Goal: Task Accomplishment & Management: Manage account settings

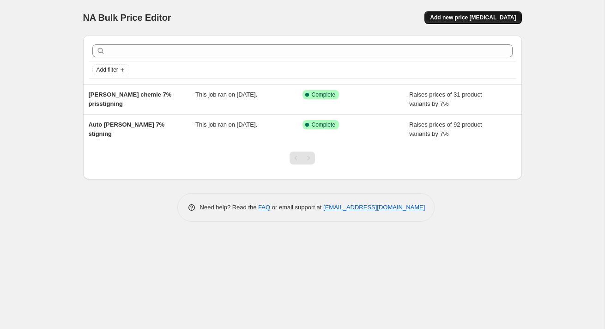
click at [454, 20] on span "Add new price change job" at bounding box center [473, 17] width 86 height 7
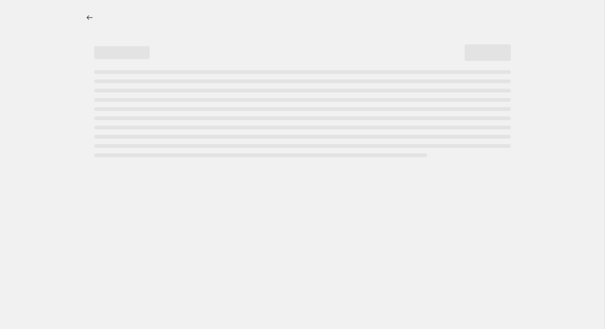
select select "percentage"
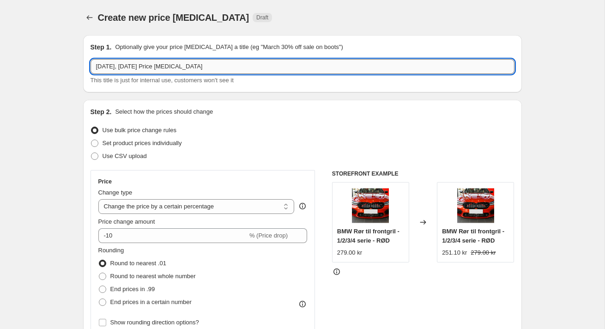
click at [129, 64] on input "28. sep. 2025, 08.28.04 Price change job" at bounding box center [302, 66] width 424 height 15
type input "Rørhaler"
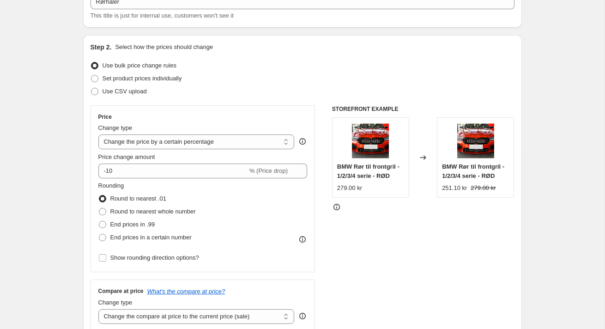
scroll to position [65, 0]
click at [116, 145] on select "Change the price to a certain amount Change the price by a certain amount Chang…" at bounding box center [196, 141] width 196 height 15
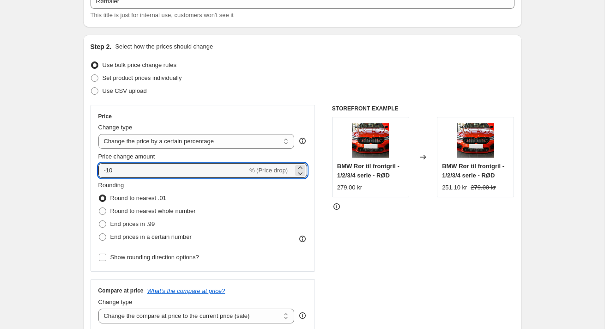
drag, startPoint x: 120, startPoint y: 171, endPoint x: 96, endPoint y: 171, distance: 24.5
click at [96, 171] on div "Price Change type Change the price to a certain amount Change the price by a ce…" at bounding box center [202, 188] width 225 height 167
type input "-1"
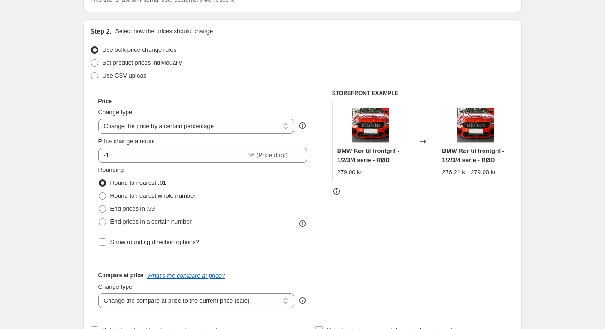
scroll to position [83, 0]
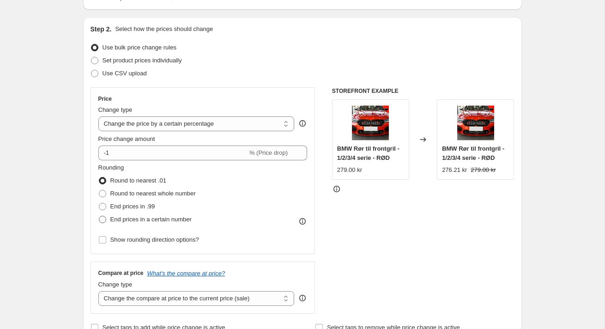
click at [123, 219] on span "End prices in a certain number" at bounding box center [150, 219] width 81 height 7
click at [99, 216] on input "End prices in a certain number" at bounding box center [99, 216] width 0 height 0
radio input "true"
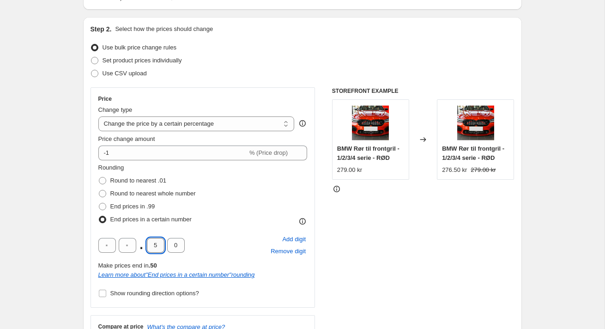
click at [159, 248] on input "5" at bounding box center [156, 245] width 18 height 15
type input "9"
type input "5"
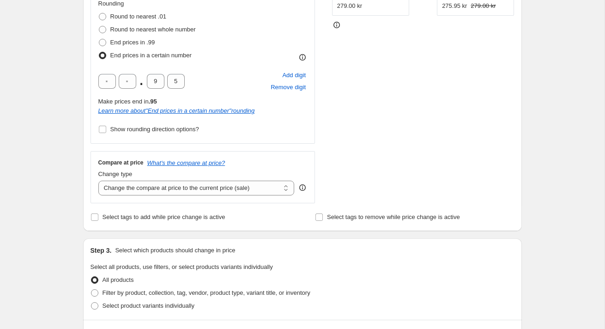
scroll to position [249, 0]
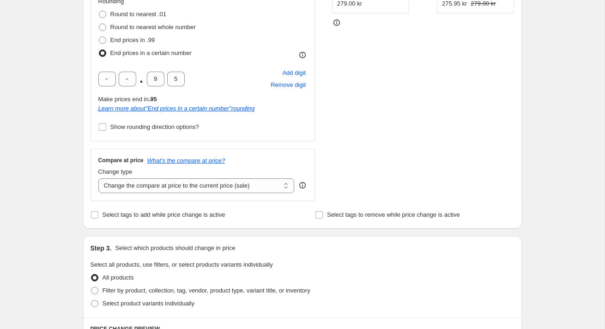
click at [69, 140] on div "Create new price change job. This page is ready Create new price change job Dra…" at bounding box center [302, 240] width 604 height 979
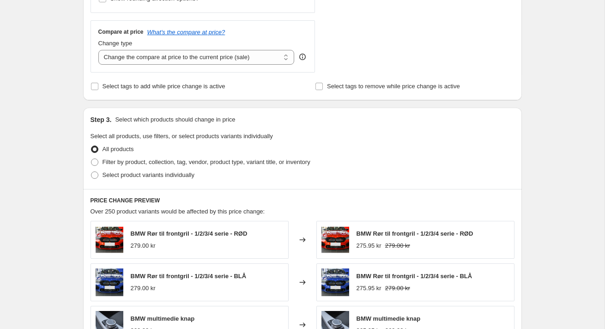
scroll to position [380, 0]
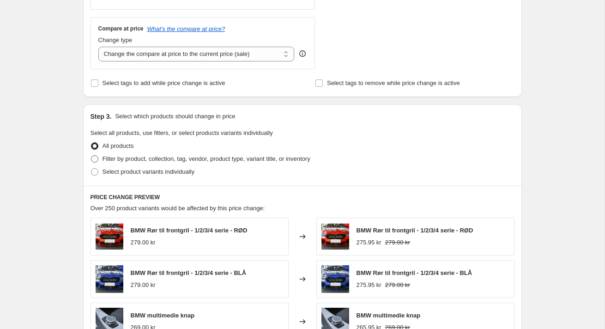
click at [116, 159] on span "Filter by product, collection, tag, vendor, product type, variant title, or inv…" at bounding box center [206, 158] width 208 height 7
click at [91, 156] on input "Filter by product, collection, tag, vendor, product type, variant title, or inv…" at bounding box center [91, 155] width 0 height 0
radio input "true"
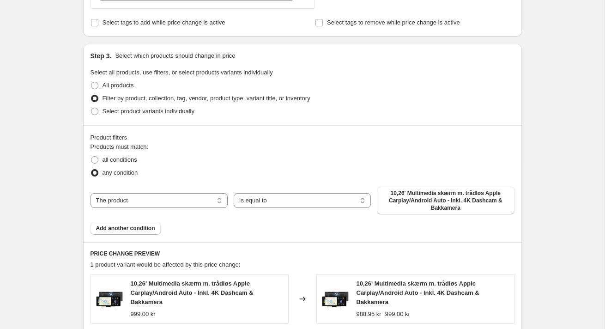
scroll to position [446, 0]
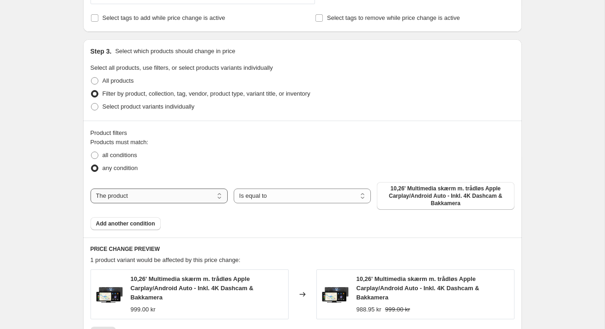
click at [127, 196] on select "The product The product's collection The product's tag The product's vendor The…" at bounding box center [158, 195] width 137 height 15
select select "collection"
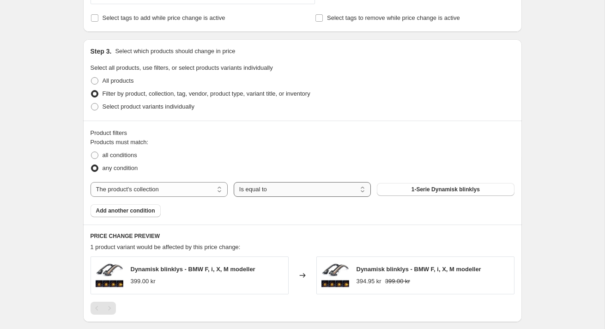
click at [274, 191] on select "Is equal to Is not equal to" at bounding box center [302, 189] width 137 height 15
click at [399, 189] on button "1-Serie Dynamisk blinklys" at bounding box center [445, 189] width 137 height 13
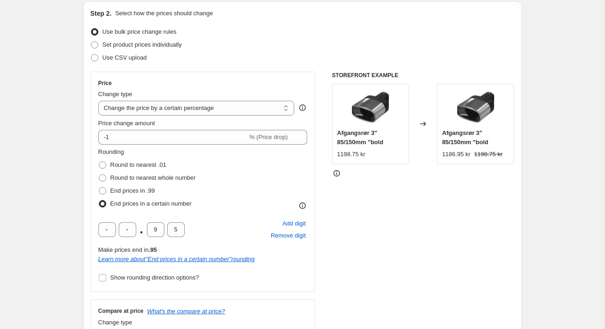
scroll to position [69, 0]
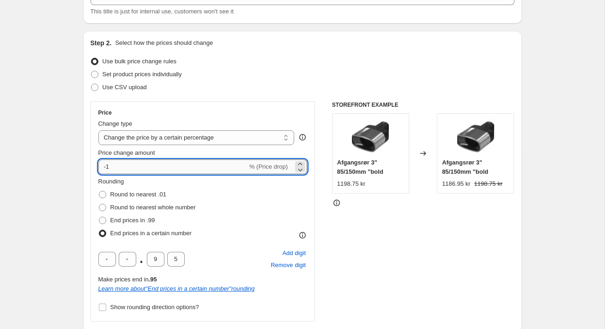
click at [113, 163] on input "-1" at bounding box center [172, 166] width 149 height 15
click at [302, 170] on icon at bounding box center [299, 169] width 9 height 9
type input "-2"
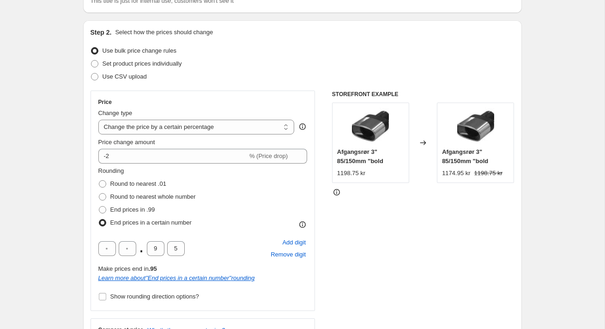
scroll to position [81, 0]
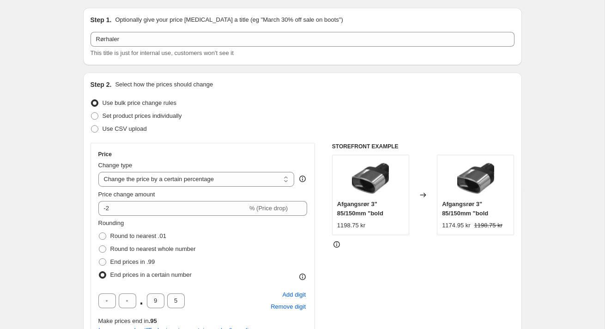
scroll to position [27, 0]
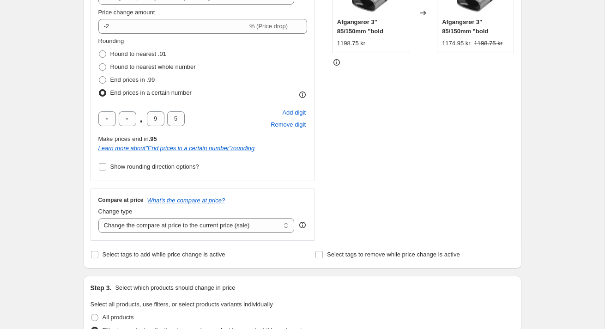
scroll to position [349, 0]
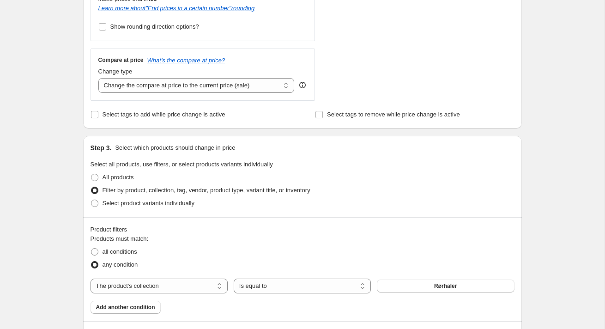
click at [61, 136] on div "Create new price change job. This page is ready Create new price change job Dra…" at bounding box center [302, 191] width 604 height 1080
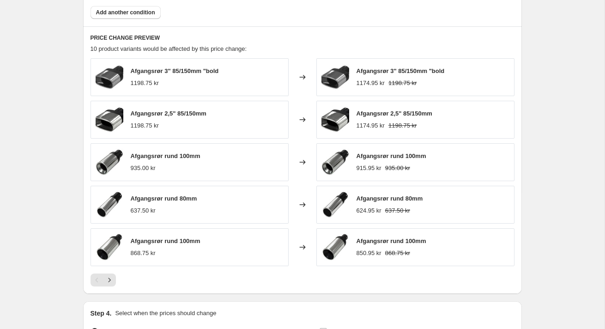
scroll to position [645, 0]
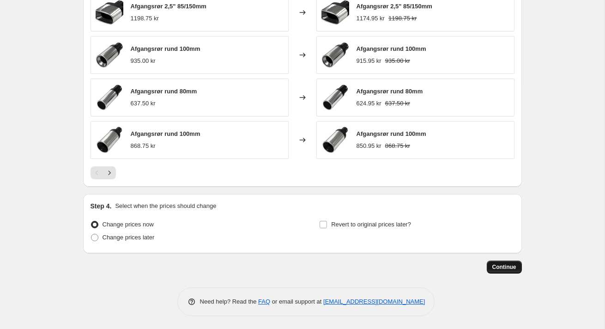
click at [497, 263] on span "Continue" at bounding box center [504, 266] width 24 height 7
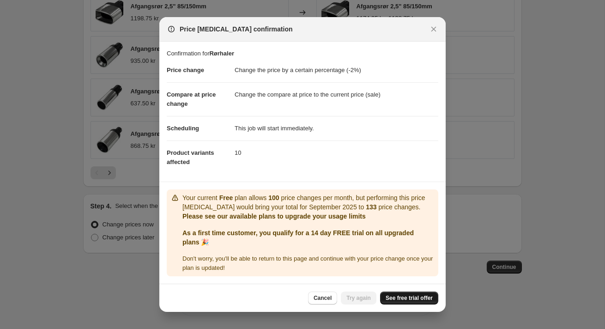
click at [387, 295] on span "See free trial offer" at bounding box center [409, 297] width 47 height 7
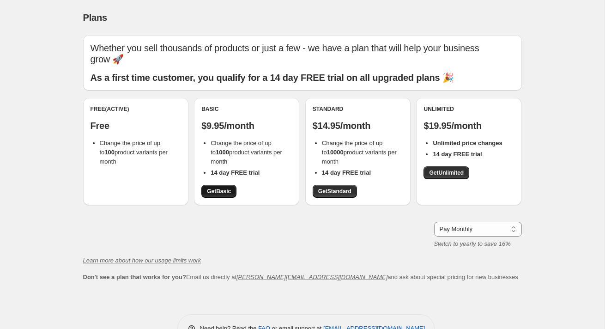
click at [213, 187] on span "Get Basic" at bounding box center [219, 190] width 24 height 7
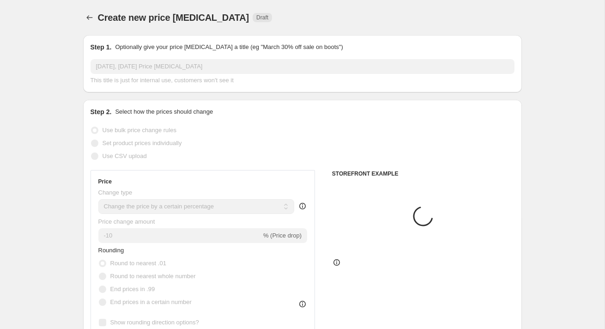
select select "percentage"
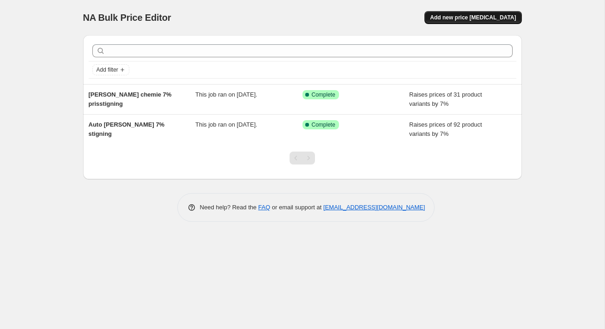
click at [460, 17] on span "Add new price change job" at bounding box center [473, 17] width 86 height 7
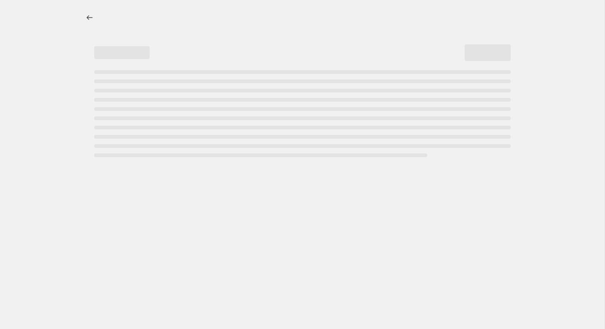
select select "percentage"
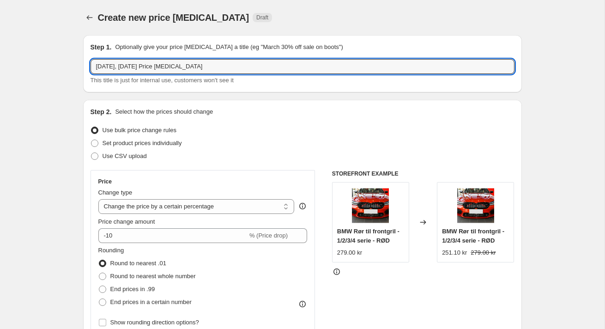
drag, startPoint x: 223, startPoint y: 68, endPoint x: 66, endPoint y: 68, distance: 157.0
type input "Forskelligt"
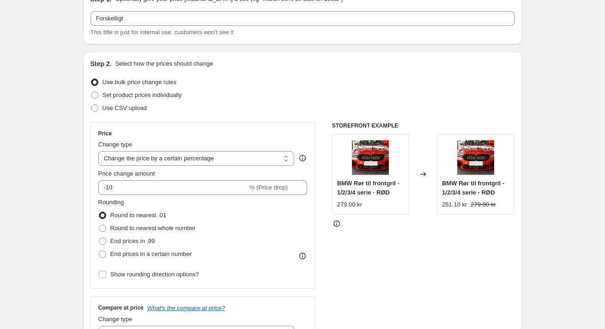
scroll to position [49, 0]
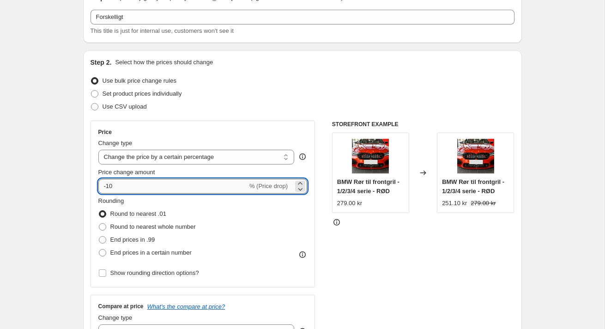
click at [126, 184] on input "-10" at bounding box center [172, 186] width 149 height 15
drag, startPoint x: 135, startPoint y: 185, endPoint x: 92, endPoint y: 185, distance: 43.4
click at [92, 185] on div "Price Change type Change the price to a certain amount Change the price by a ce…" at bounding box center [202, 204] width 225 height 167
type input "-1"
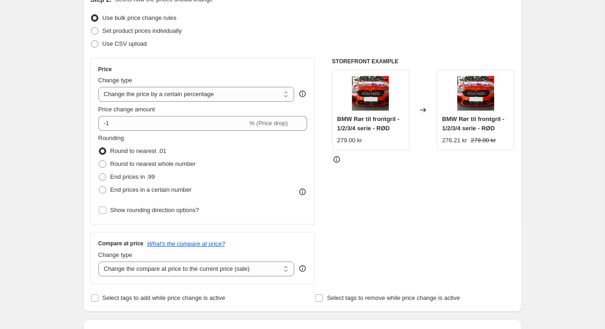
scroll to position [116, 0]
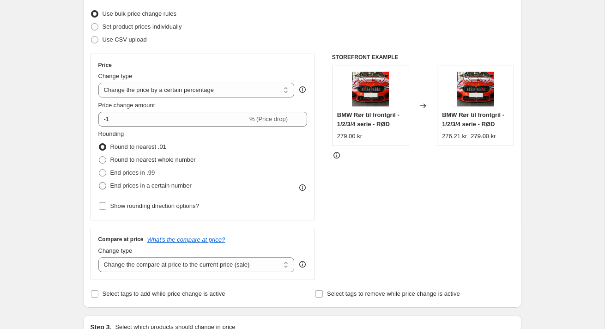
click at [127, 185] on span "End prices in a certain number" at bounding box center [150, 185] width 81 height 7
click at [99, 182] on input "End prices in a certain number" at bounding box center [99, 182] width 0 height 0
radio input "true"
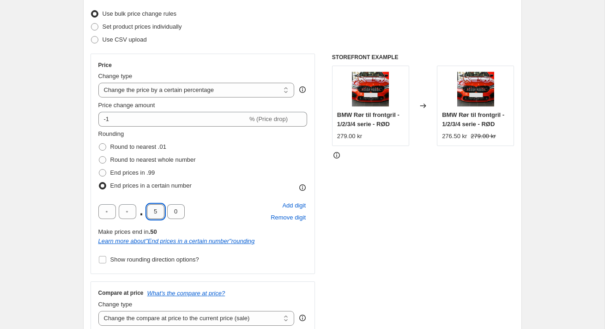
click at [159, 213] on input "5" at bounding box center [156, 211] width 18 height 15
type input "9"
type input "5"
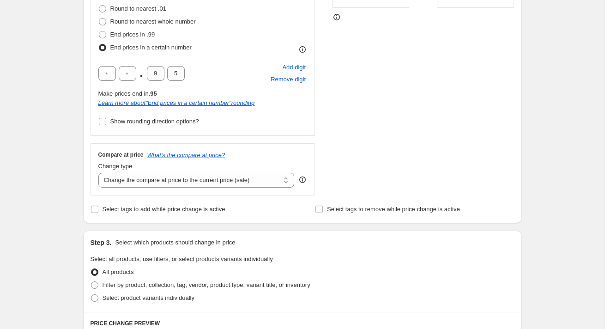
click at [74, 177] on div "Create new price change job. This page is ready Create new price change job Dra…" at bounding box center [302, 235] width 461 height 979
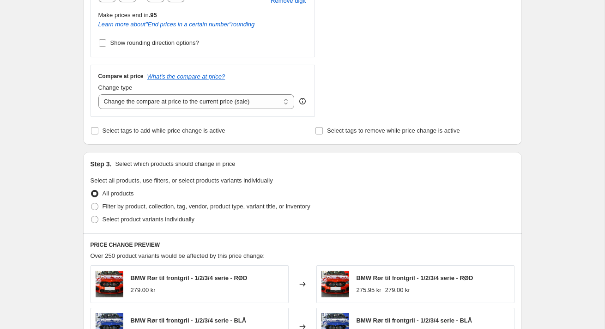
scroll to position [373, 0]
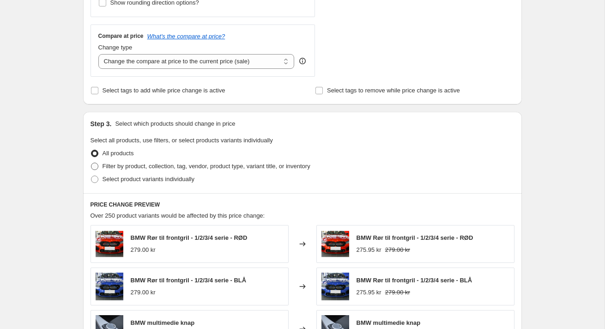
click at [130, 168] on span "Filter by product, collection, tag, vendor, product type, variant title, or inv…" at bounding box center [206, 166] width 208 height 7
click at [91, 163] on input "Filter by product, collection, tag, vendor, product type, variant title, or inv…" at bounding box center [91, 163] width 0 height 0
radio input "true"
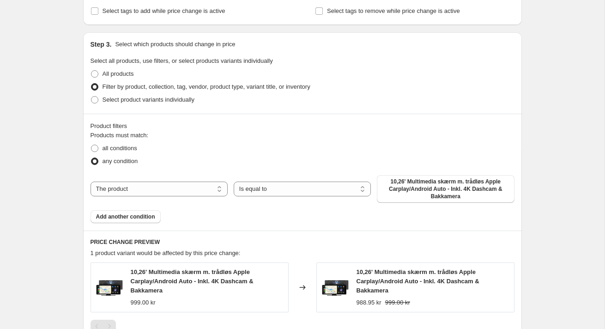
scroll to position [453, 0]
click at [162, 186] on select "The product The product's collection The product's tag The product's vendor The…" at bounding box center [158, 188] width 137 height 15
select select "collection"
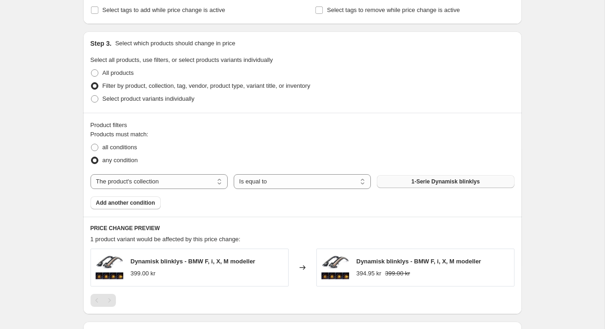
click at [424, 176] on button "1-Serie Dynamisk blinklys" at bounding box center [445, 181] width 137 height 13
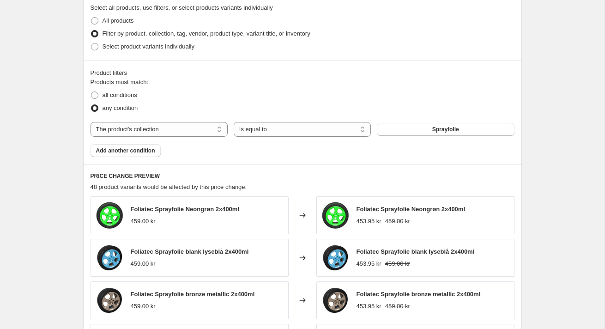
scroll to position [508, 0]
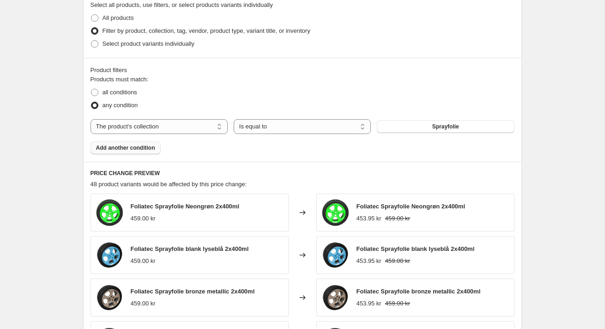
click at [136, 146] on span "Add another condition" at bounding box center [125, 147] width 59 height 7
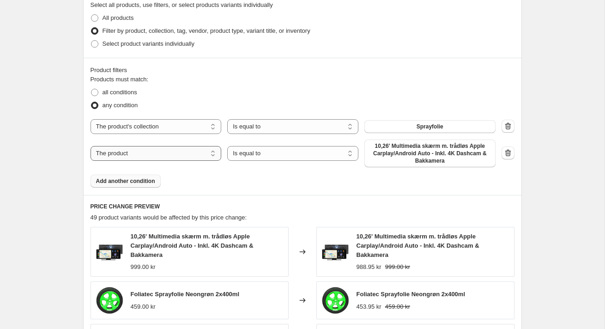
click at [159, 149] on select "The product The product's collection The product's tag The product's vendor The…" at bounding box center [155, 153] width 131 height 15
select select "collection"
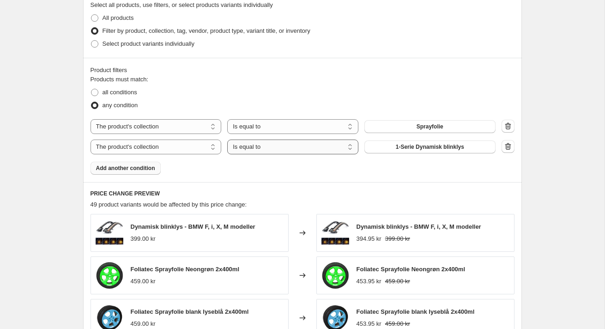
click at [258, 151] on select "Is equal to Is not equal to" at bounding box center [292, 146] width 131 height 15
click at [392, 146] on button "1-Serie Dynamisk blinklys" at bounding box center [429, 146] width 131 height 13
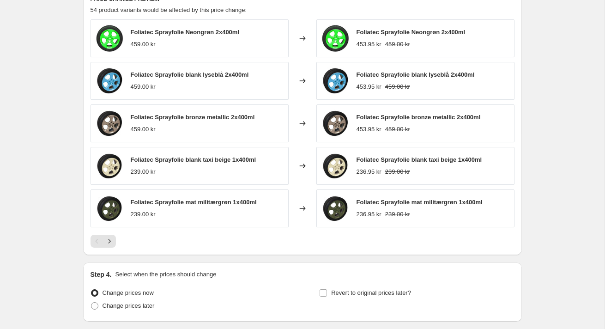
scroll to position [771, 0]
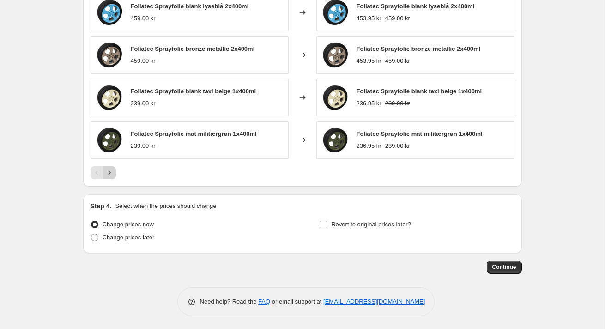
click at [111, 174] on icon "Next" at bounding box center [109, 172] width 9 height 9
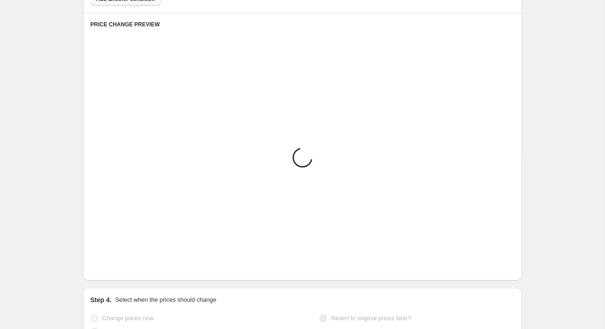
scroll to position [675, 0]
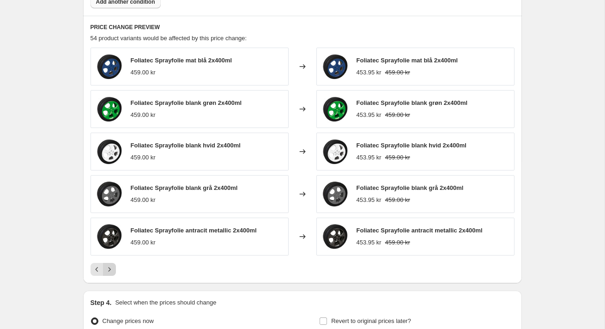
click at [113, 268] on icon "Next" at bounding box center [109, 269] width 9 height 9
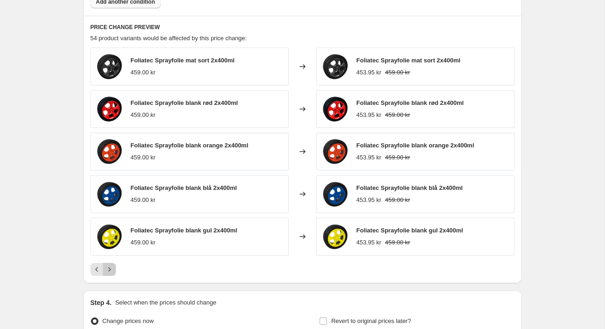
click at [112, 268] on icon "Next" at bounding box center [109, 269] width 9 height 9
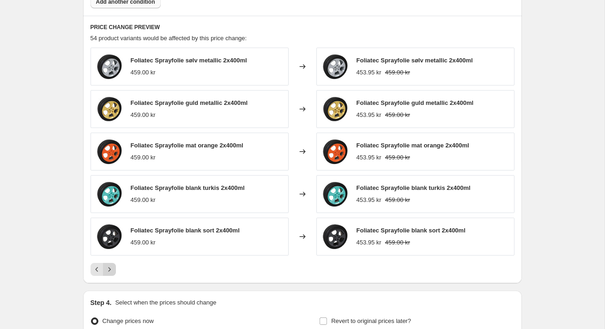
click at [112, 268] on icon "Next" at bounding box center [109, 269] width 9 height 9
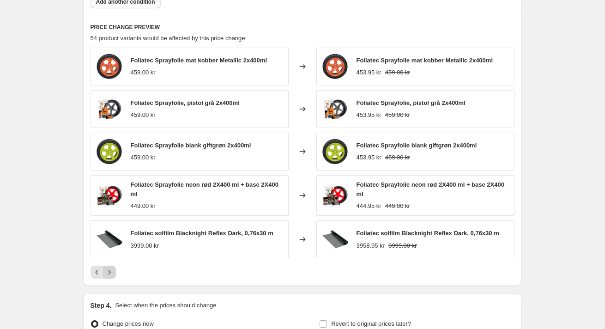
click at [112, 267] on icon "Next" at bounding box center [109, 271] width 9 height 9
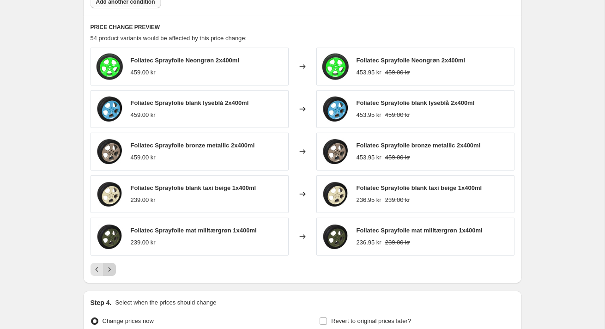
click at [108, 265] on icon "Next" at bounding box center [109, 269] width 9 height 9
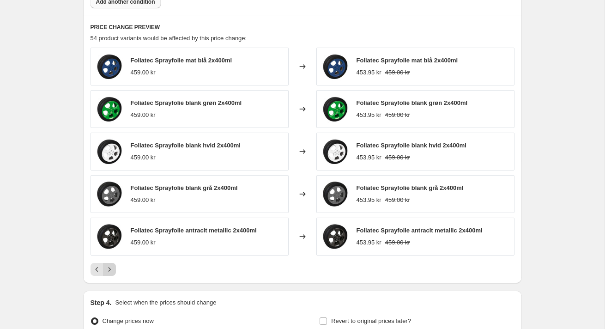
click at [108, 265] on icon "Next" at bounding box center [109, 269] width 9 height 9
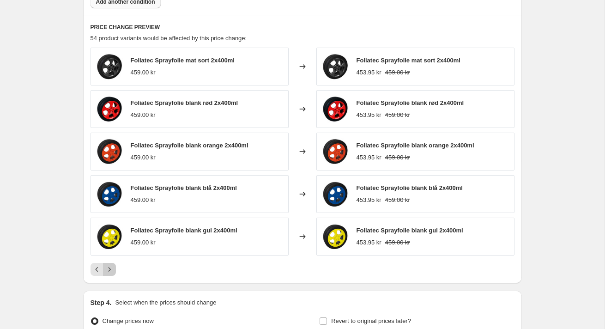
click at [108, 265] on icon "Next" at bounding box center [109, 269] width 9 height 9
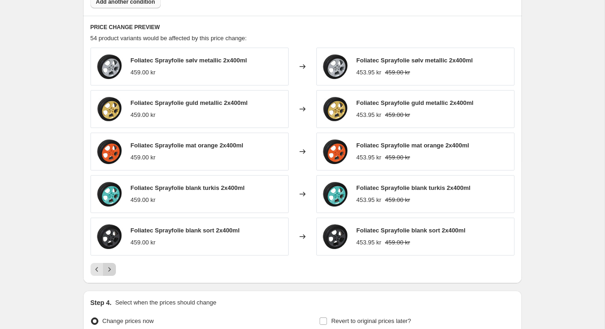
click at [108, 265] on icon "Next" at bounding box center [109, 269] width 9 height 9
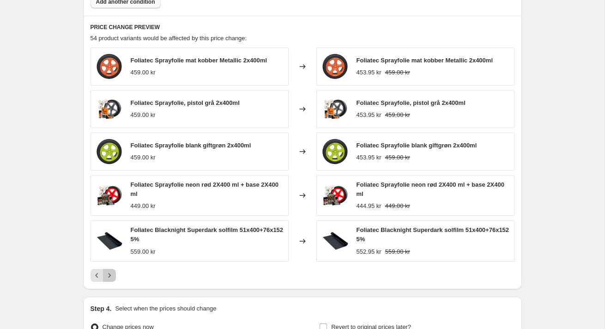
click at [109, 272] on icon "Next" at bounding box center [109, 275] width 9 height 9
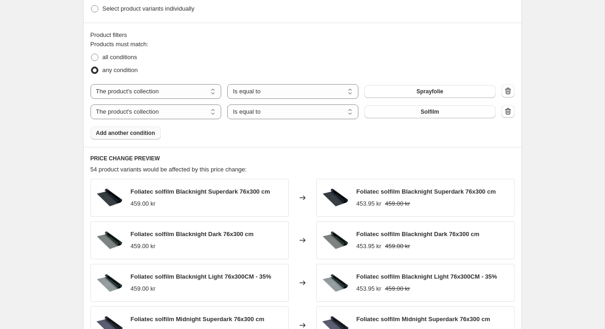
scroll to position [729, 0]
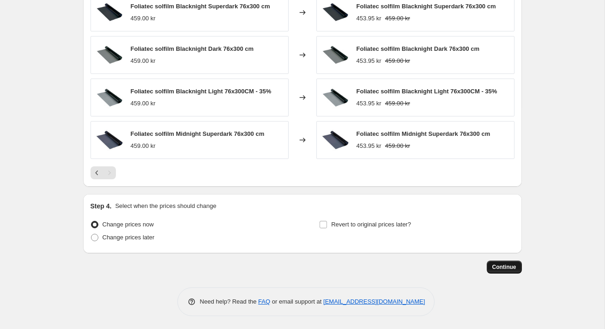
click at [502, 265] on span "Continue" at bounding box center [504, 266] width 24 height 7
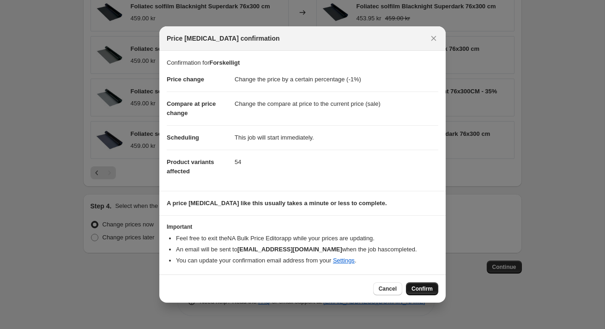
click at [414, 288] on span "Confirm" at bounding box center [421, 288] width 21 height 7
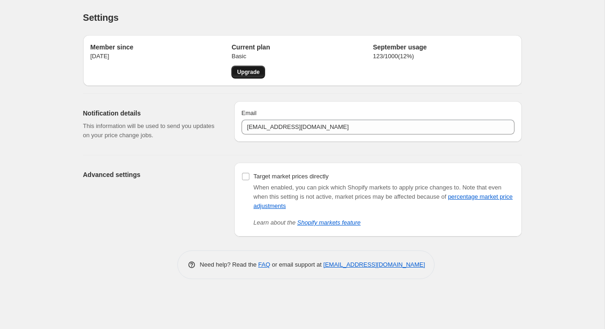
click at [252, 74] on span "Upgrade" at bounding box center [248, 71] width 23 height 7
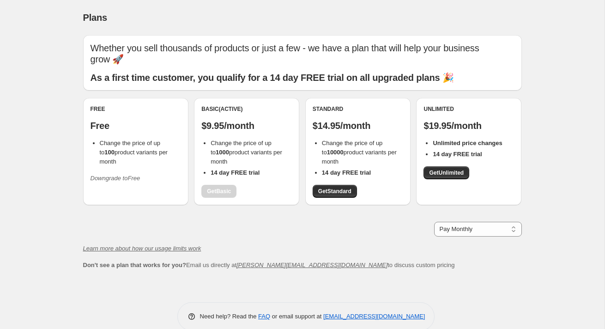
click at [191, 144] on div "Free Free Change the price of up to 100 product variants per month Downgrade to…" at bounding box center [302, 156] width 439 height 116
click at [249, 210] on div "Whether you sell thousands of products or just a few - we have a plan that will…" at bounding box center [302, 152] width 439 height 235
click at [265, 222] on div "Pay Monthly Pay Yearly (Save 16%) Pay Monthly" at bounding box center [302, 229] width 439 height 15
click at [60, 108] on div "Plans. This page is ready Plans Whether you sell thousands of products or just …" at bounding box center [302, 172] width 604 height 344
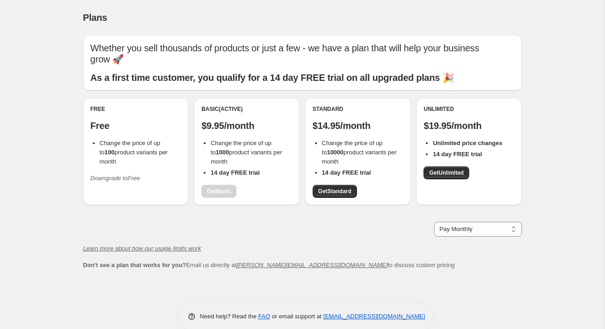
click at [60, 108] on div "Plans. This page is ready Plans Whether you sell thousands of products or just …" at bounding box center [302, 172] width 604 height 344
click at [54, 131] on div "Plans. This page is ready Plans Whether you sell thousands of products or just …" at bounding box center [302, 172] width 604 height 344
click at [50, 128] on div "Plans. This page is ready Plans Whether you sell thousands of products or just …" at bounding box center [302, 172] width 604 height 344
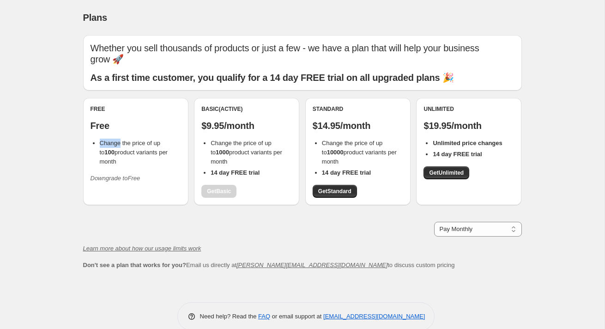
click at [50, 128] on div "Plans. This page is ready Plans Whether you sell thousands of products or just …" at bounding box center [302, 172] width 604 height 344
click at [50, 113] on div "Plans. This page is ready Plans Whether you sell thousands of products or just …" at bounding box center [302, 172] width 604 height 344
click at [98, 175] on icon "Downgrade to Free" at bounding box center [115, 178] width 50 height 7
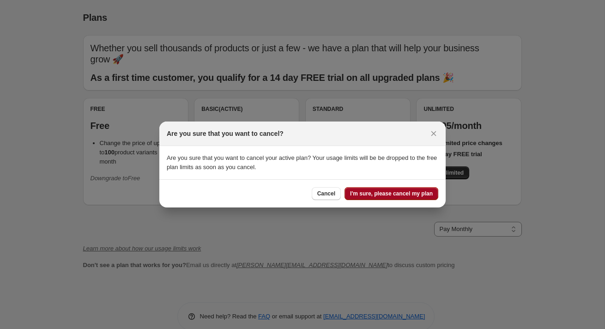
click at [381, 193] on span "I'm sure, please cancel my plan" at bounding box center [391, 193] width 83 height 7
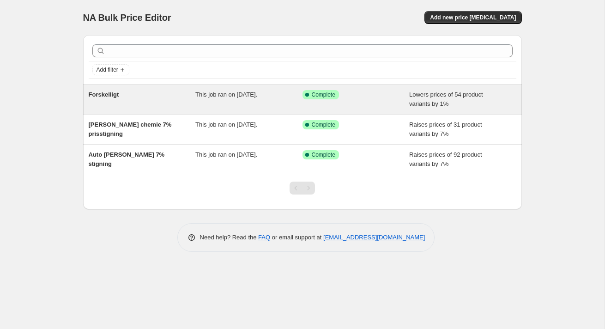
click at [114, 93] on span "Forskelligt" at bounding box center [104, 94] width 30 height 7
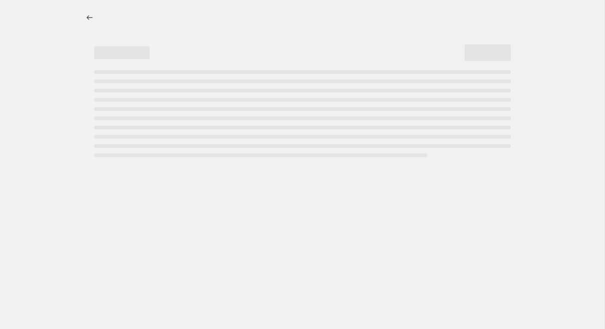
select select "percentage"
select select "collection"
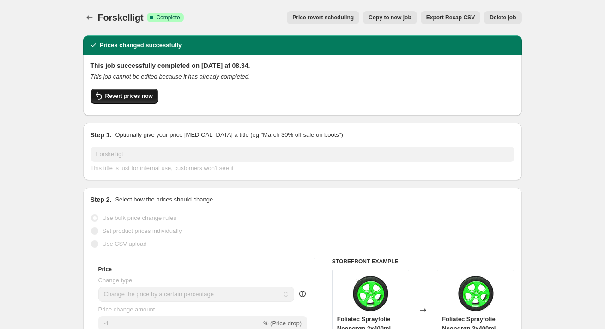
click at [129, 99] on span "Revert prices now" at bounding box center [129, 95] width 48 height 7
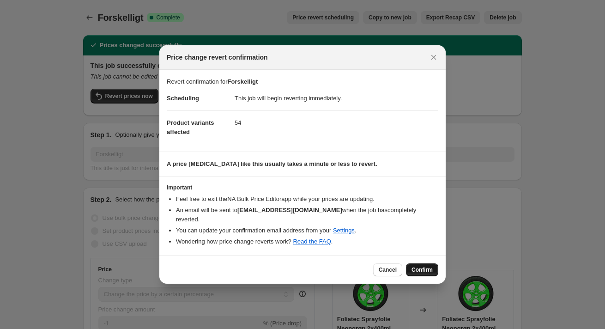
click at [411, 263] on button "Confirm" at bounding box center [422, 269] width 32 height 13
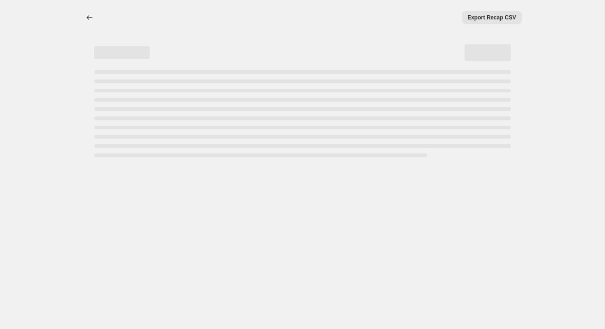
select select "percentage"
select select "collection"
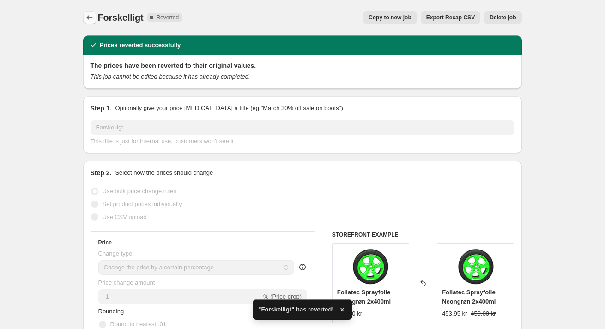
click at [87, 19] on icon "Price change jobs" at bounding box center [89, 17] width 9 height 9
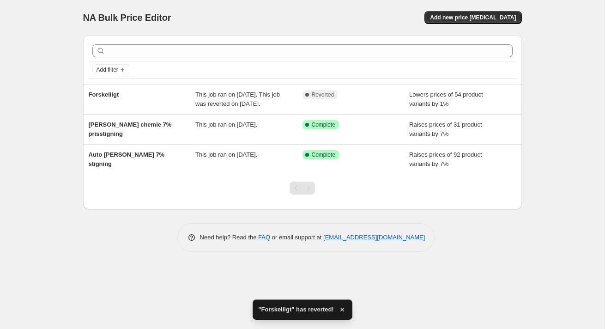
click at [63, 116] on div "NA Bulk Price Editor. This page is ready NA Bulk Price Editor Add new price [ME…" at bounding box center [302, 164] width 604 height 329
